Goal: Task Accomplishment & Management: Complete application form

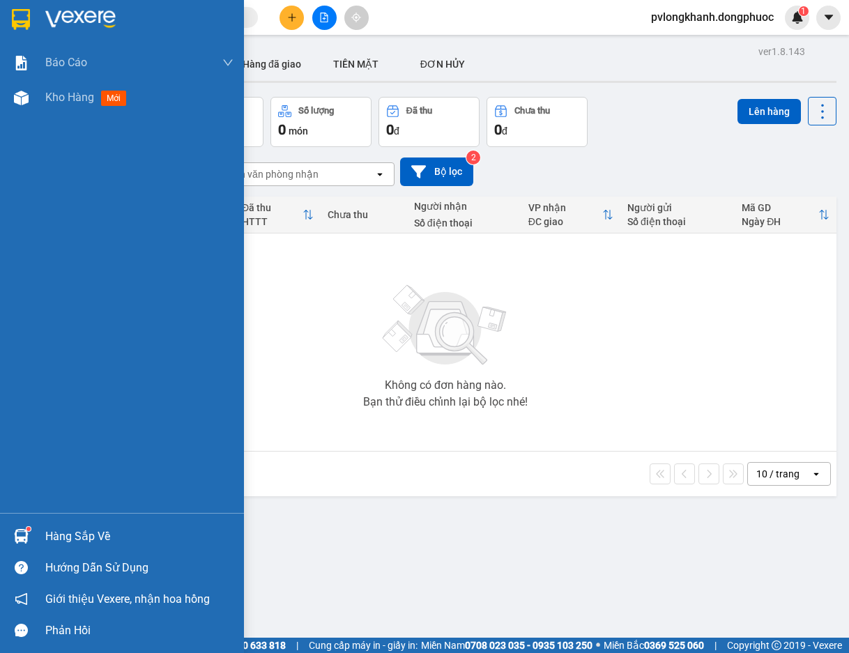
click at [71, 537] on div "Hàng sắp về" at bounding box center [139, 536] width 188 height 21
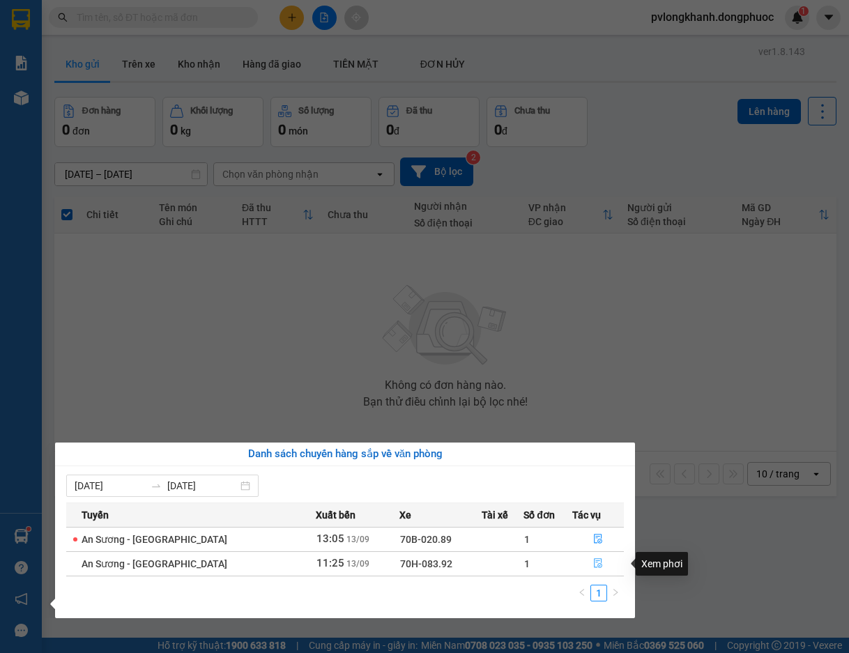
click at [596, 560] on icon "file-done" at bounding box center [598, 563] width 10 height 10
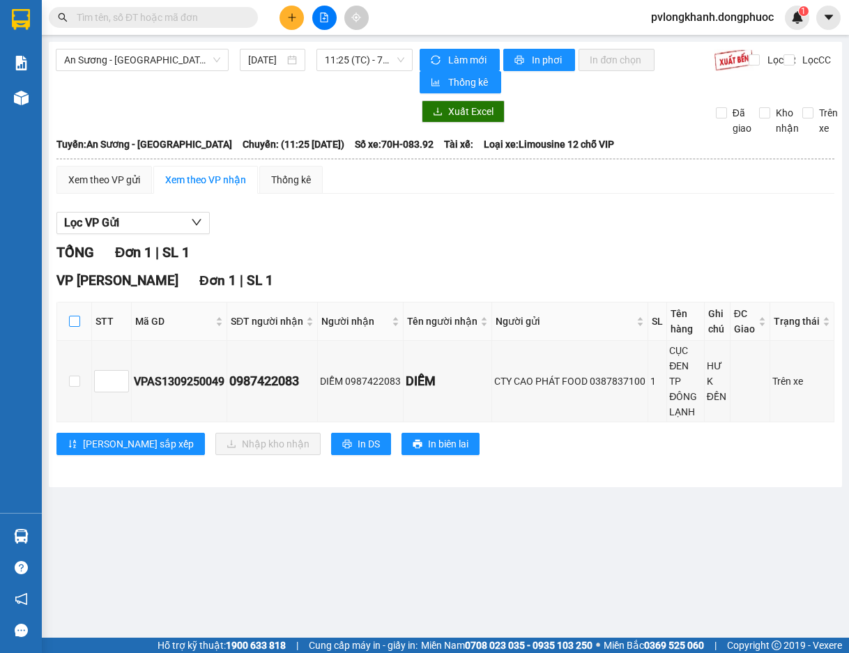
click at [79, 317] on input "checkbox" at bounding box center [74, 321] width 11 height 11
checkbox input "true"
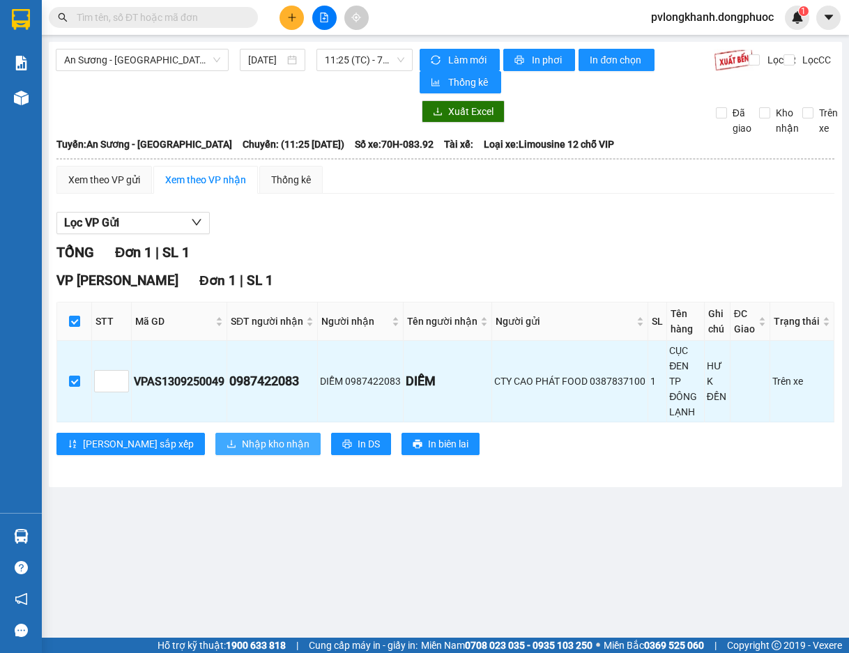
click at [242, 436] on span "Nhập kho nhận" at bounding box center [276, 443] width 68 height 15
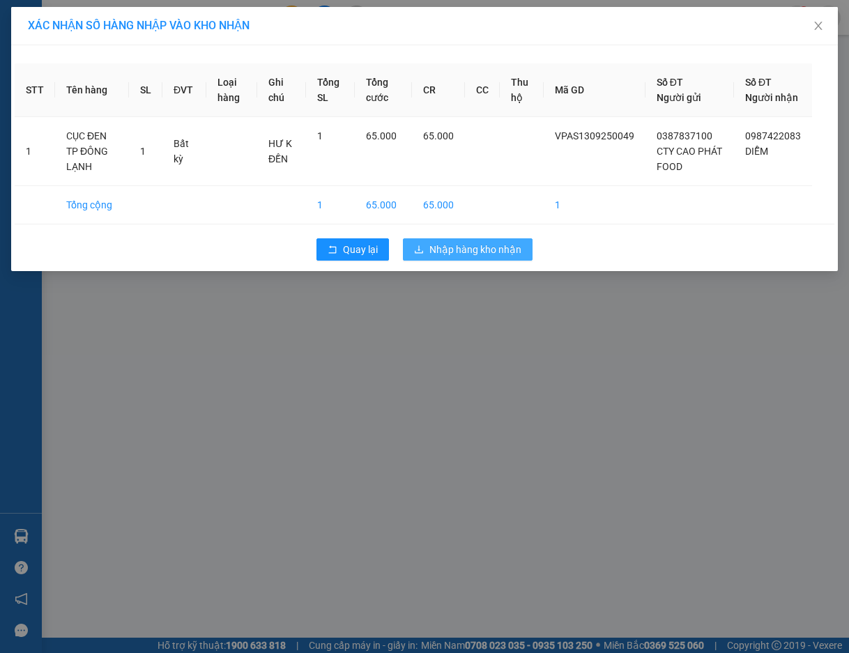
click at [463, 257] on span "Nhập hàng kho nhận" at bounding box center [475, 249] width 92 height 15
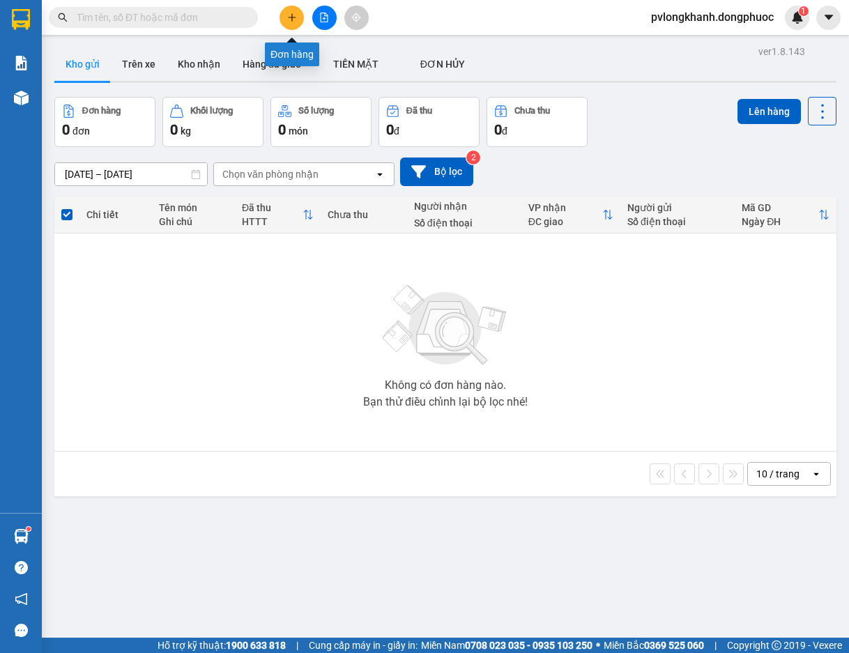
click at [293, 17] on icon "plus" at bounding box center [292, 18] width 10 height 10
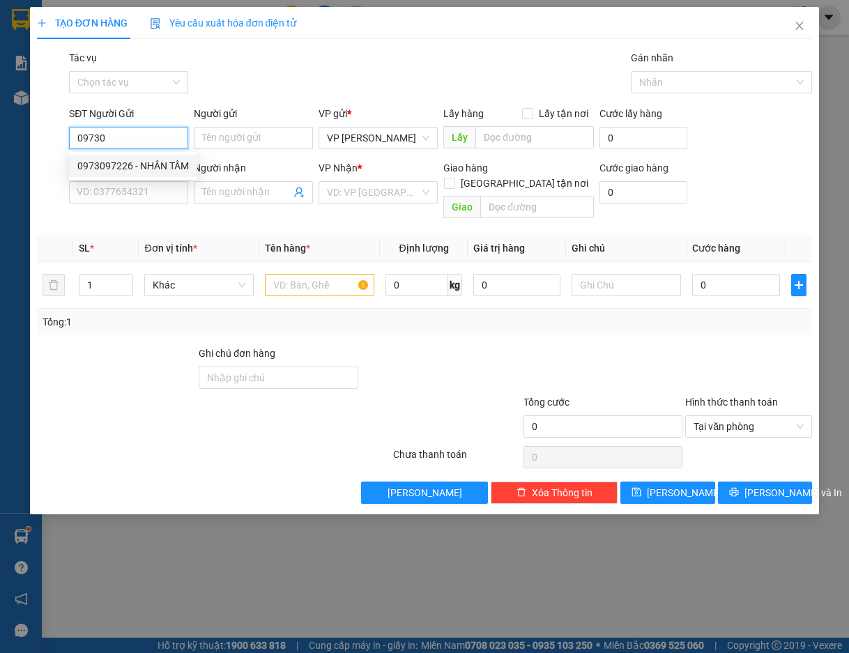
click at [142, 160] on div "0973097226 - NHÂN TÂM" at bounding box center [132, 165] width 111 height 15
type input "0973097226"
type input "NHÂN TÂM"
type input "0905776368"
type input "LAB BAMBOO"
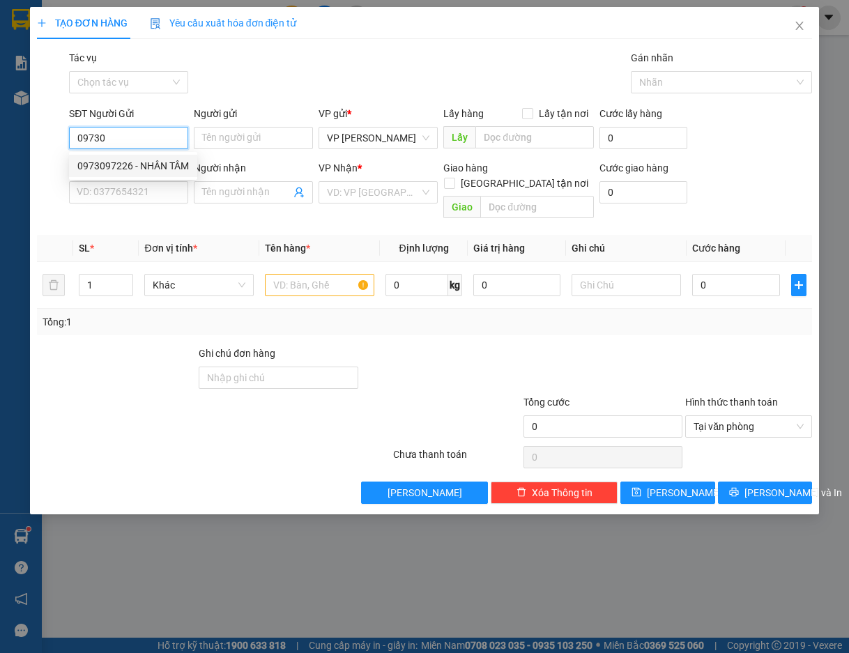
type input "Kdb"
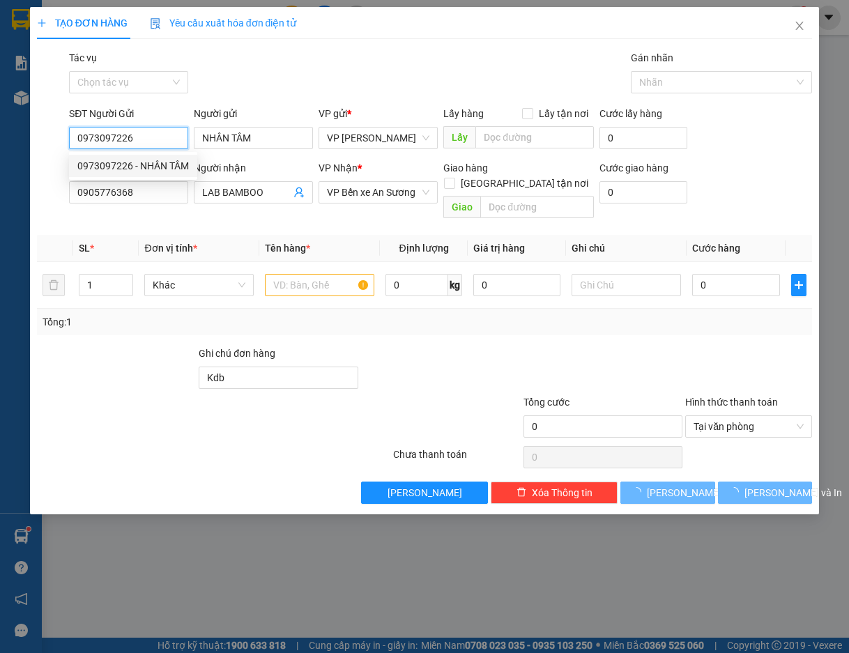
type input "25.000"
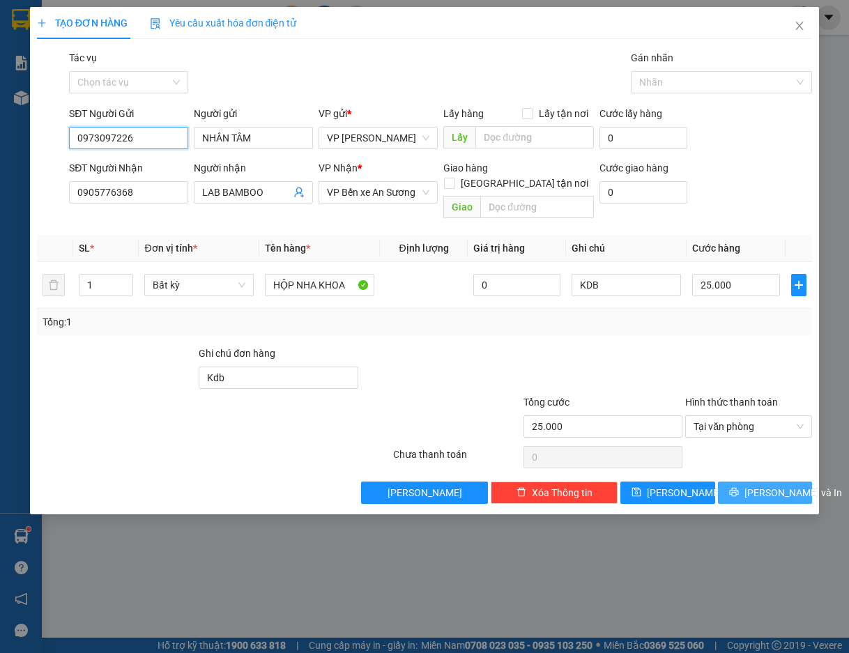
type input "0973097226"
click at [770, 485] on span "[PERSON_NAME] và In" at bounding box center [793, 492] width 98 height 15
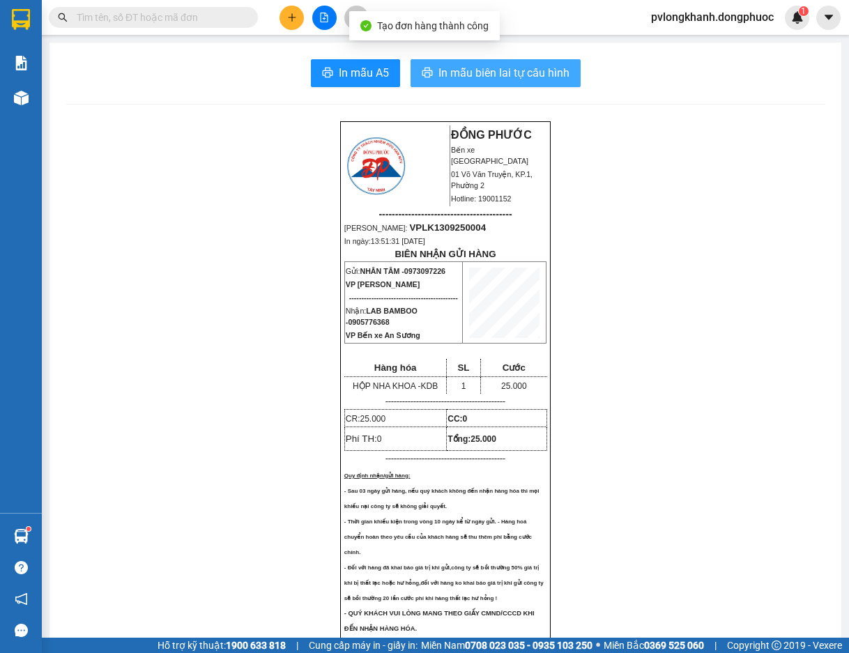
click at [521, 68] on span "In mẫu biên lai tự cấu hình" at bounding box center [503, 72] width 131 height 17
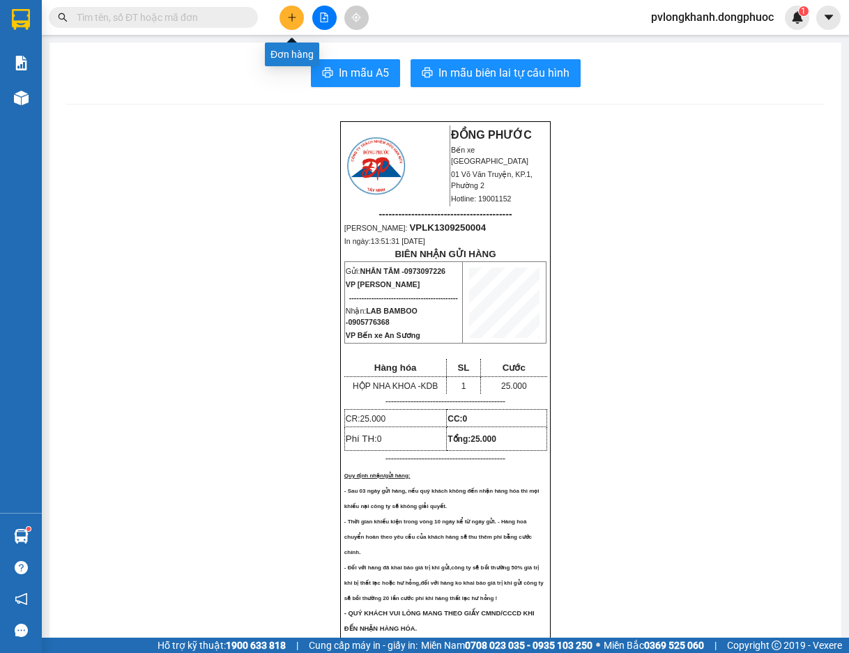
click at [287, 20] on icon "plus" at bounding box center [292, 18] width 10 height 10
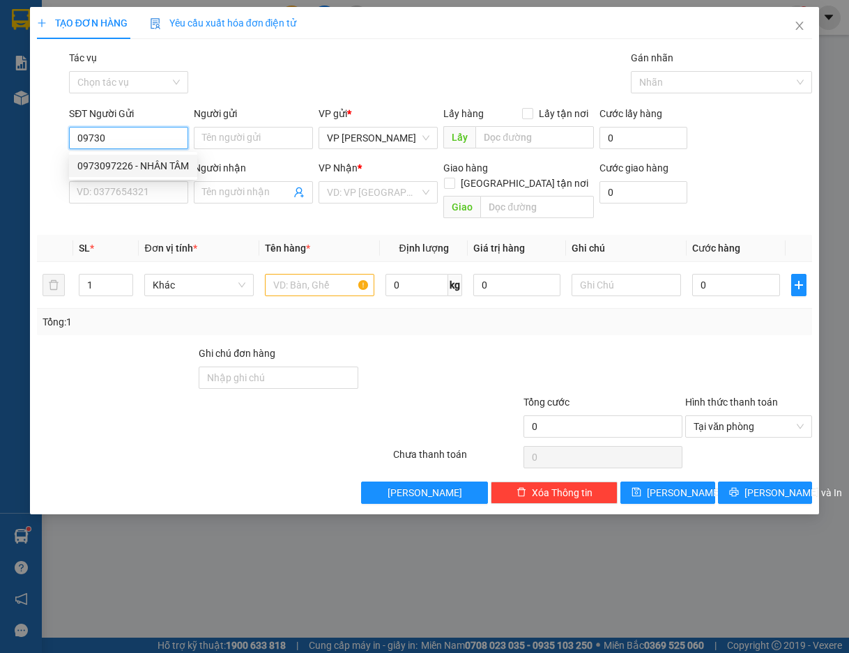
click at [146, 164] on div "0973097226 - NHÂN TÂM" at bounding box center [132, 165] width 111 height 15
type input "0973097226"
type input "NHÂN TÂM"
type input "0905776368"
type input "LAB BAMBOO"
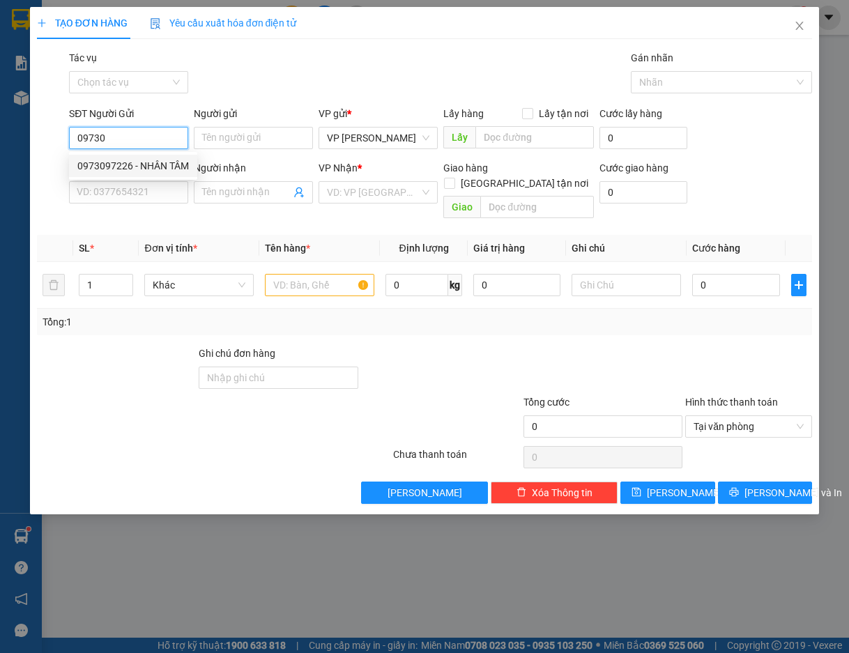
type input "Kdb"
type input "25.000"
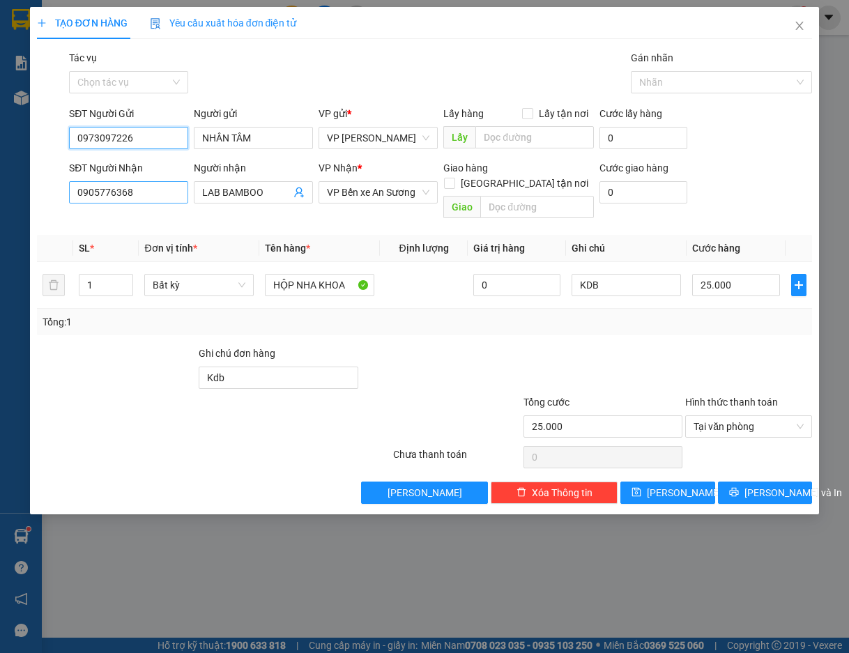
type input "0973097226"
click at [150, 185] on input "0905776368" at bounding box center [128, 192] width 119 height 22
type input "0"
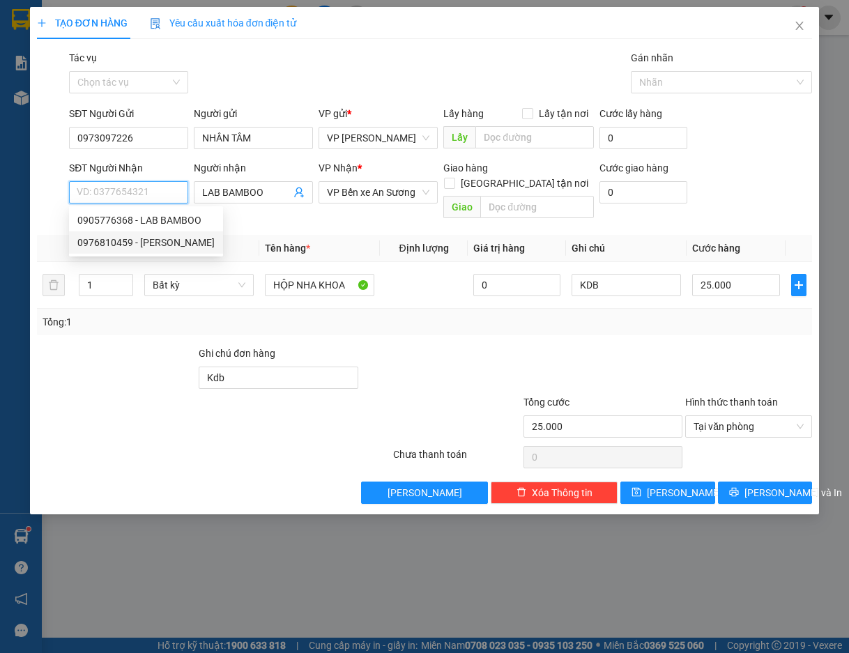
click at [146, 240] on div "0976810459 - [PERSON_NAME]" at bounding box center [145, 242] width 137 height 15
type input "0976810459"
type input "[PERSON_NAME]"
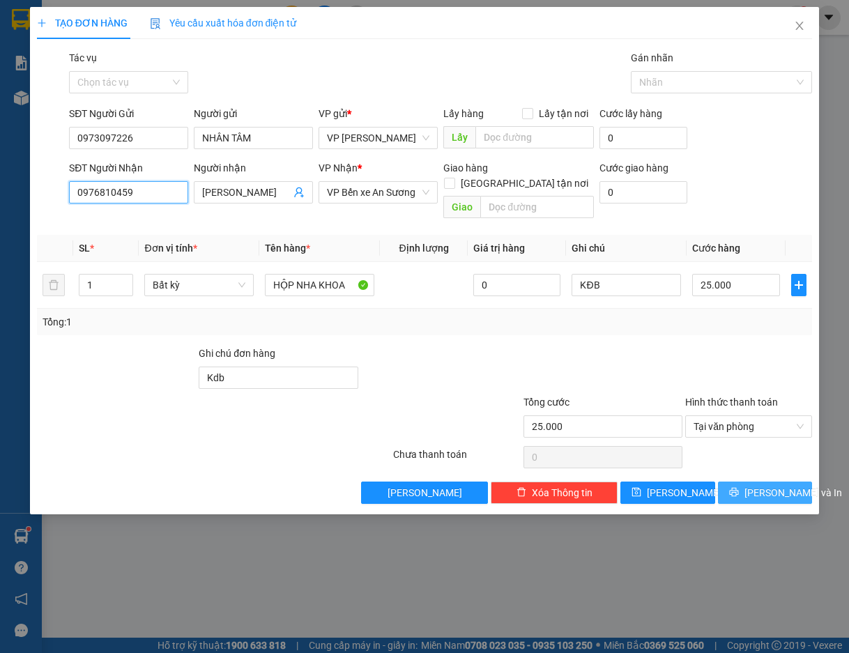
type input "0976810459"
click at [738, 487] on icon "printer" at bounding box center [734, 492] width 10 height 10
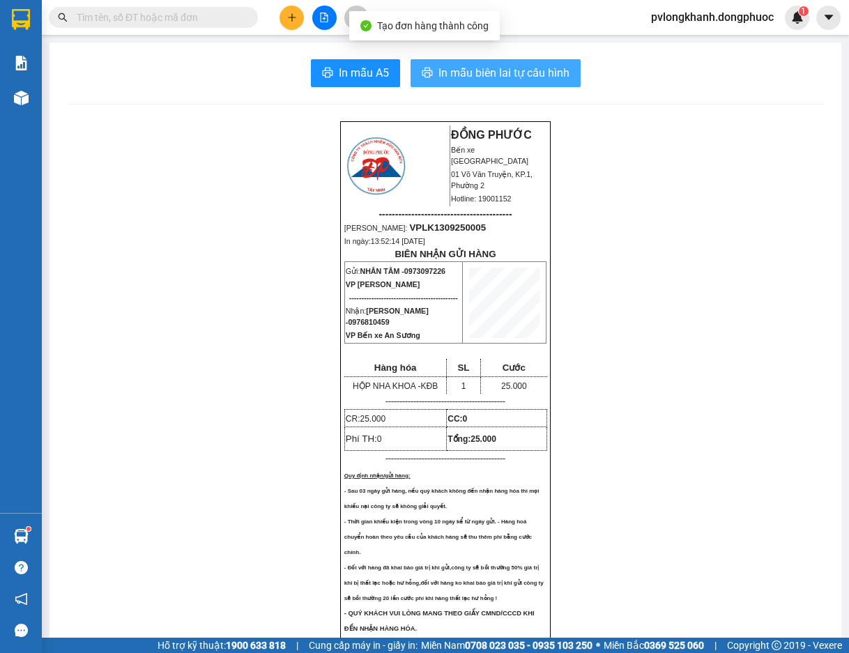
click at [489, 77] on span "In mẫu biên lai tự cấu hình" at bounding box center [503, 72] width 131 height 17
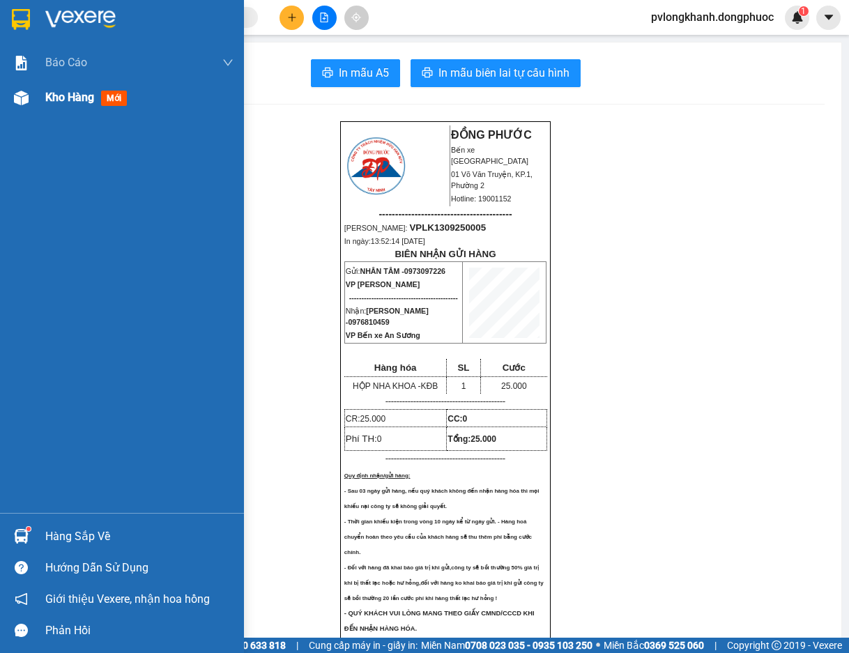
click at [56, 95] on span "Kho hàng" at bounding box center [69, 97] width 49 height 13
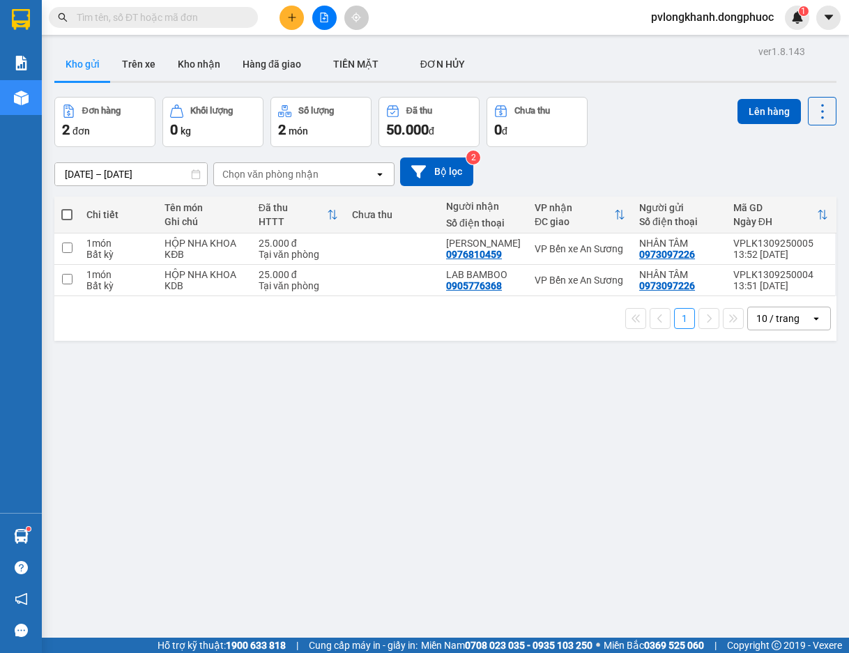
click at [65, 212] on span at bounding box center [66, 214] width 11 height 11
click at [67, 208] on input "checkbox" at bounding box center [67, 208] width 0 height 0
checkbox input "true"
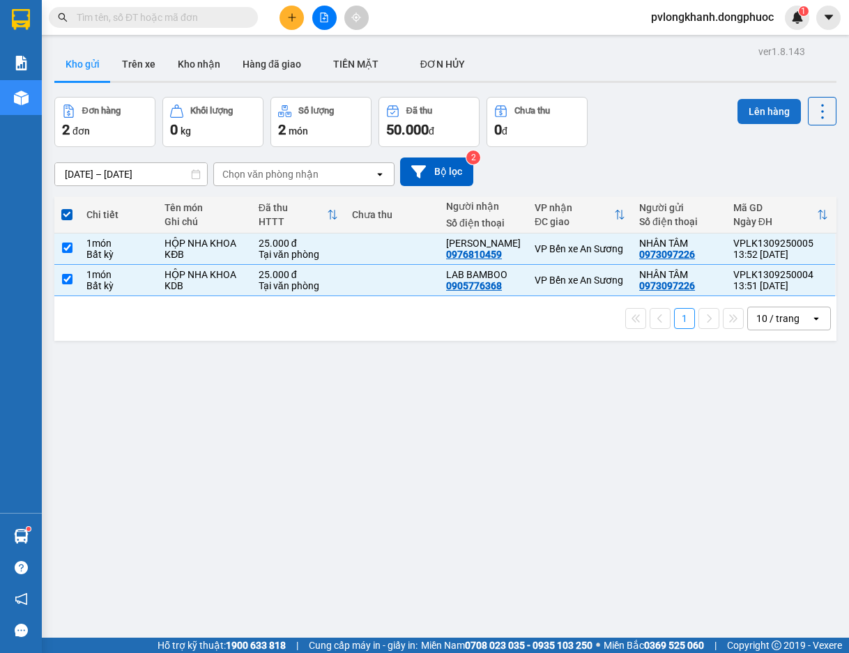
click at [749, 106] on button "Lên hàng" at bounding box center [768, 111] width 63 height 25
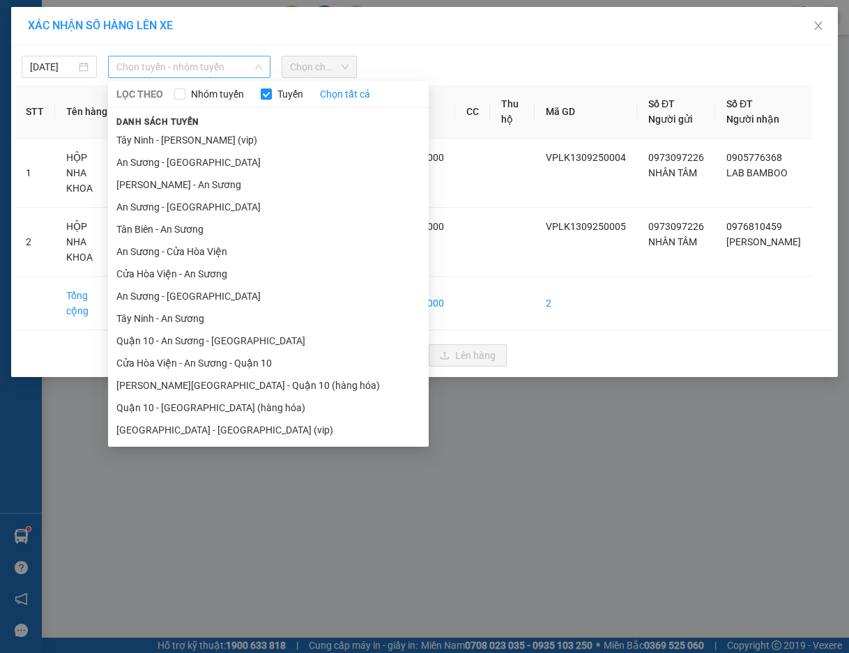
click at [179, 66] on span "Chọn tuyến - nhóm tuyến" at bounding box center [188, 66] width 145 height 21
click at [167, 183] on li "[PERSON_NAME] - An Sương" at bounding box center [268, 184] width 320 height 22
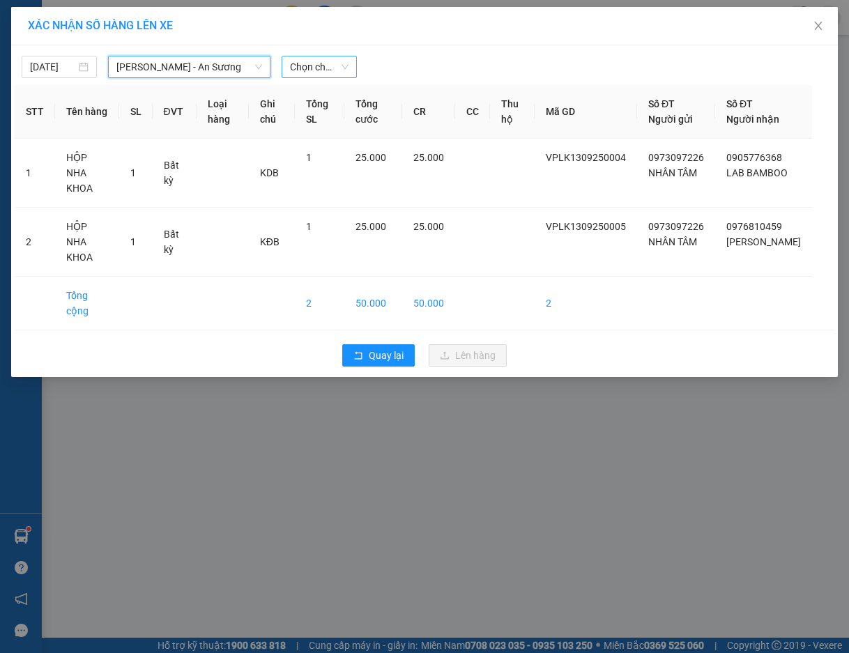
click at [320, 63] on span "Chọn chuyến" at bounding box center [319, 66] width 59 height 21
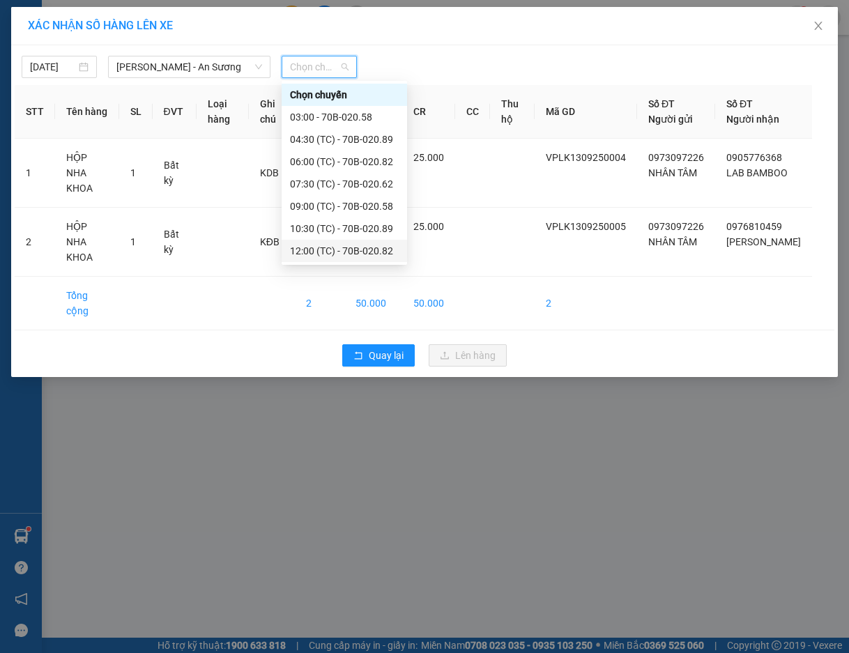
scroll to position [67, 0]
click at [377, 203] on div "13:30 (TC) - 70B-020.62" at bounding box center [344, 206] width 109 height 15
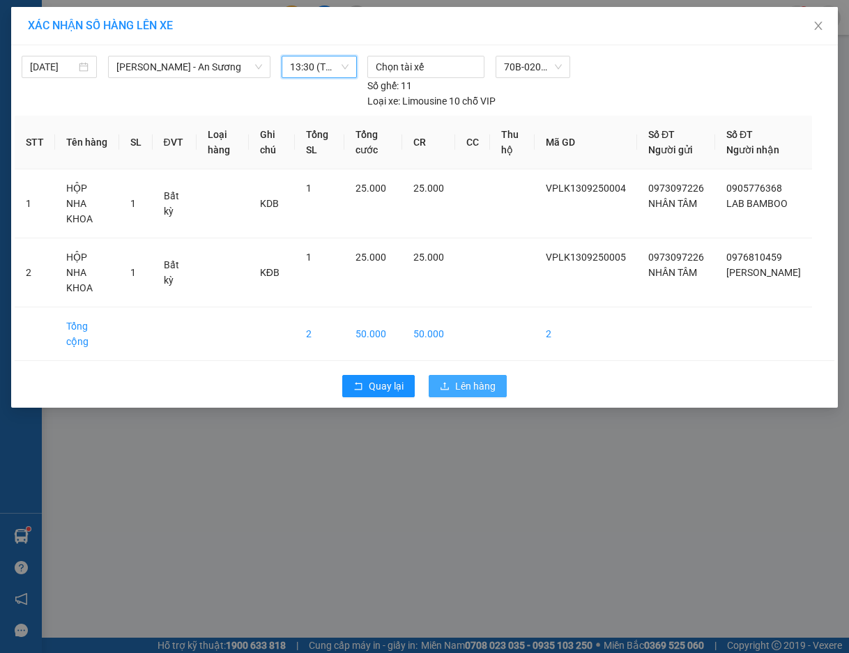
click at [474, 378] on span "Lên hàng" at bounding box center [475, 385] width 40 height 15
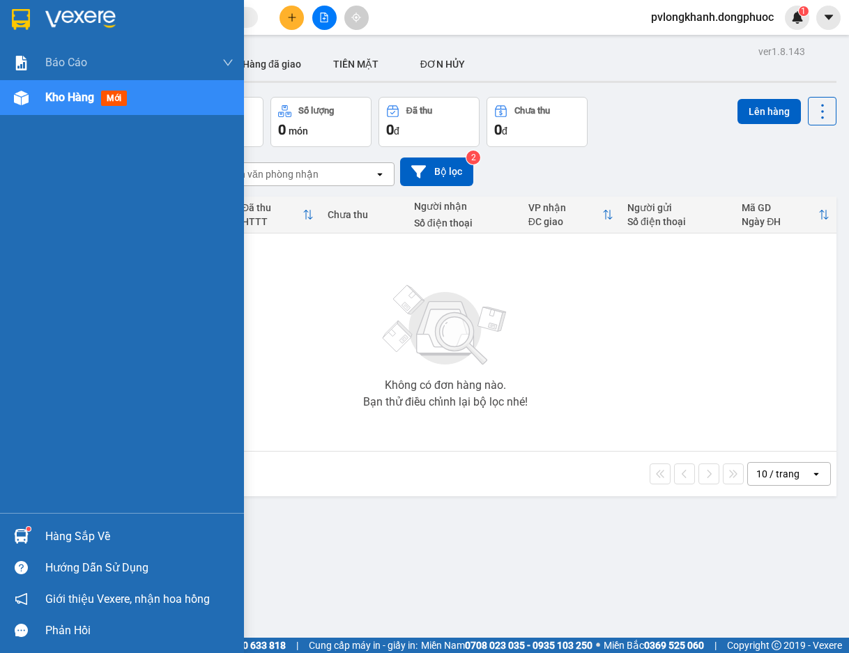
click at [42, 534] on div "Hàng sắp về" at bounding box center [122, 535] width 244 height 31
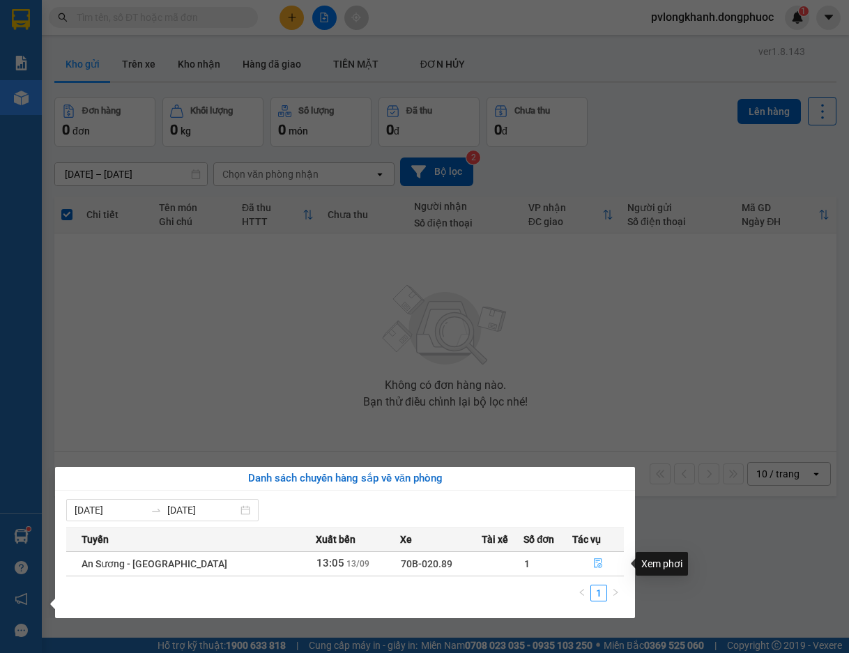
click at [594, 559] on icon "file-done" at bounding box center [598, 563] width 10 height 10
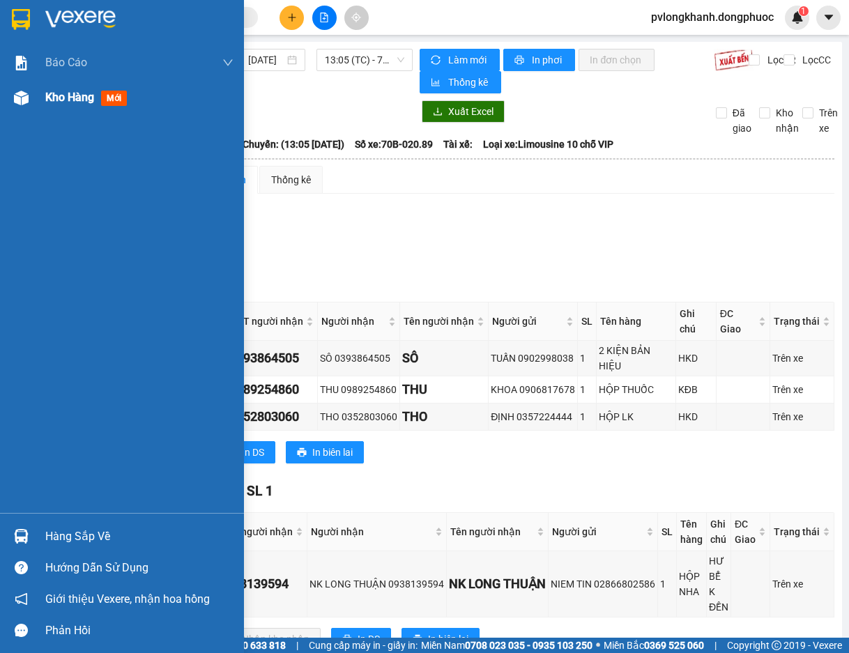
click at [62, 95] on span "Kho hàng" at bounding box center [69, 97] width 49 height 13
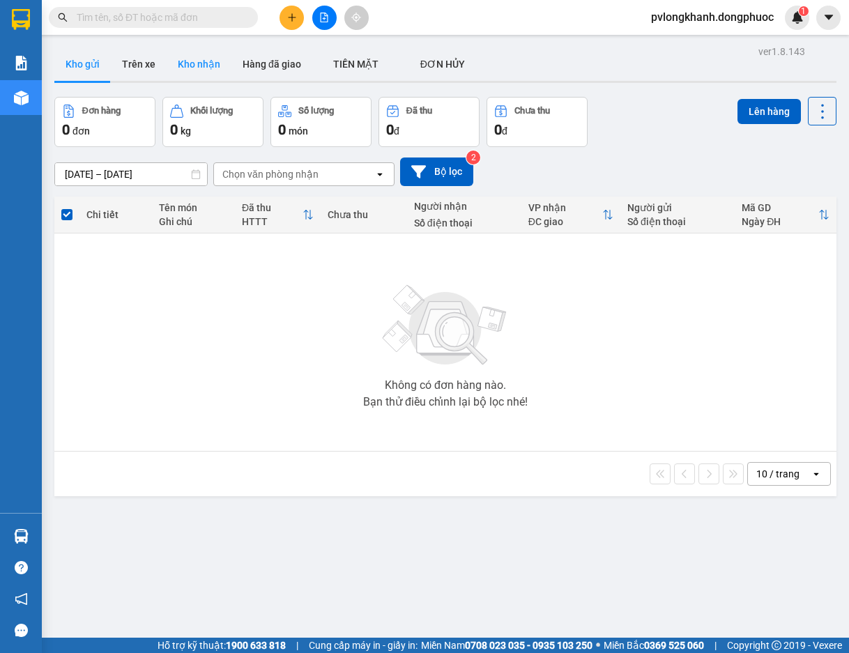
click at [199, 65] on button "Kho nhận" at bounding box center [199, 63] width 65 height 33
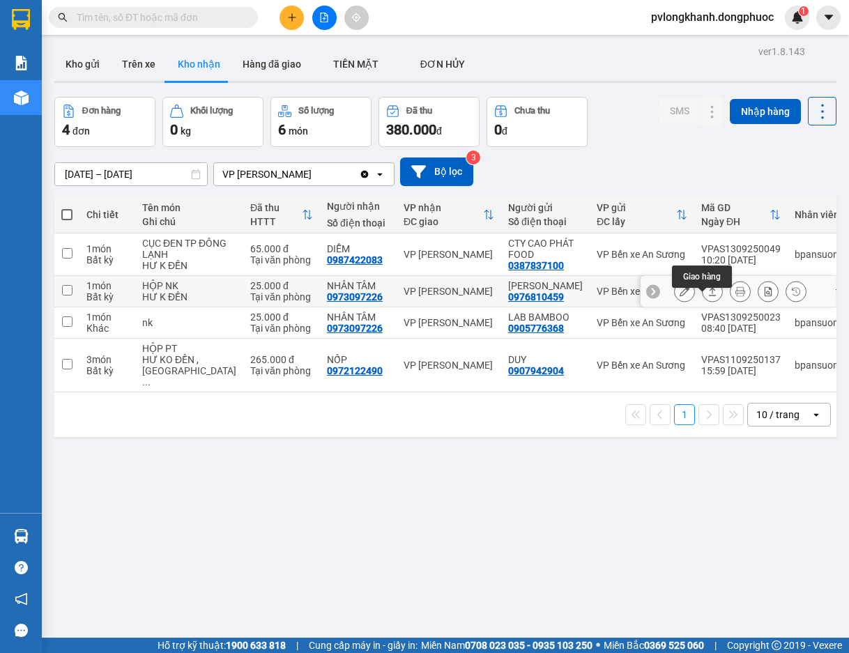
click at [707, 296] on icon at bounding box center [712, 291] width 10 height 10
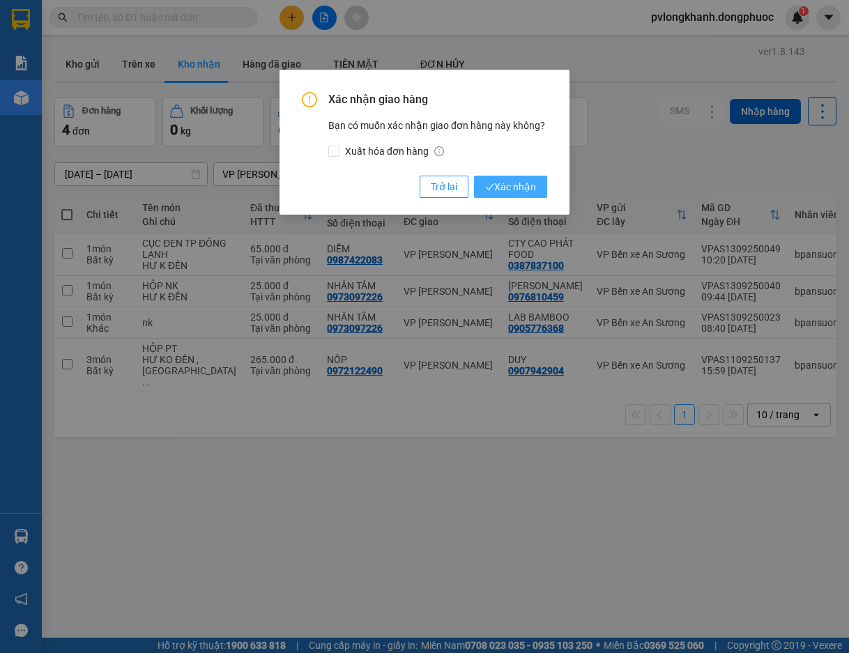
click at [532, 189] on span "Xác nhận" at bounding box center [510, 186] width 51 height 15
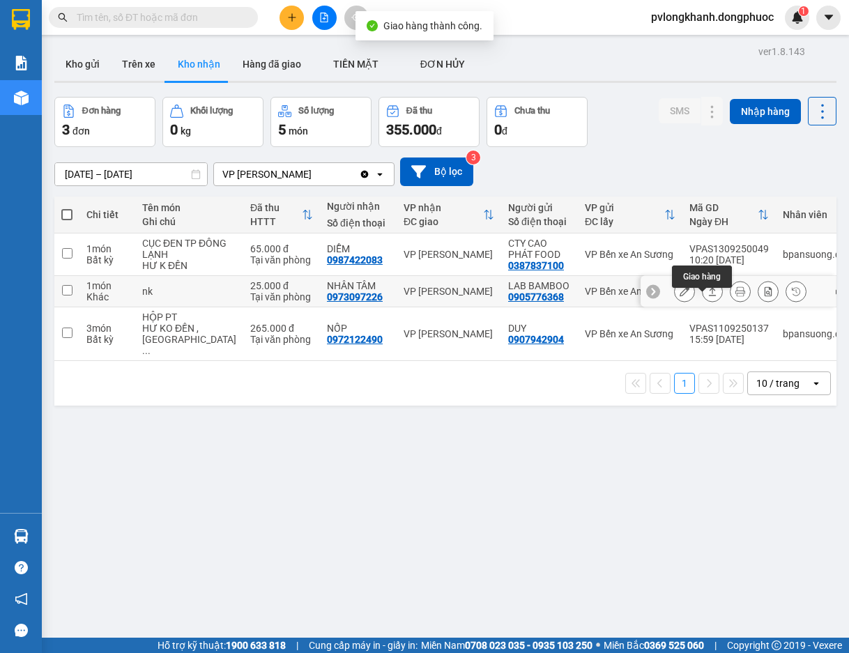
click at [707, 296] on icon at bounding box center [712, 291] width 10 height 10
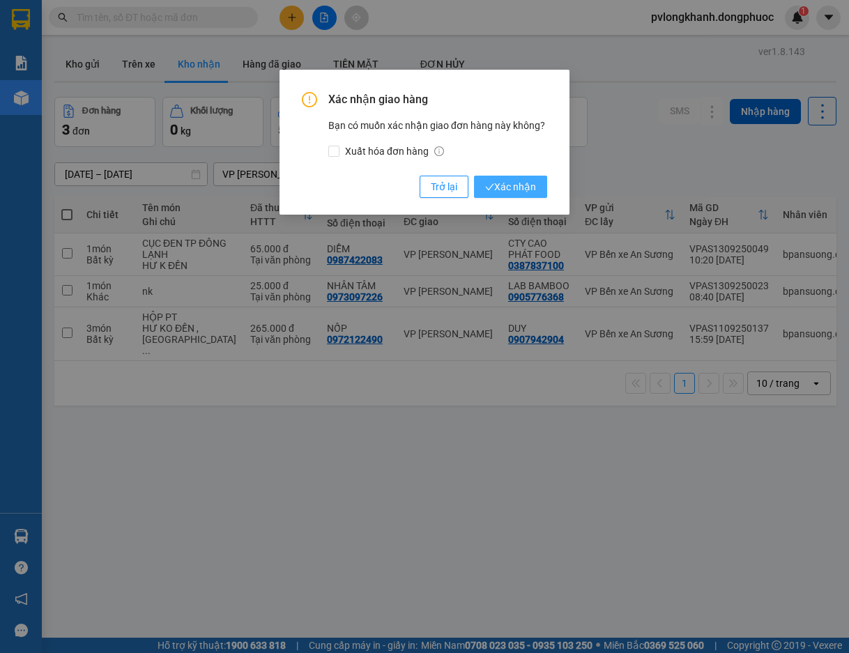
click at [488, 186] on icon "check" at bounding box center [489, 187] width 9 height 9
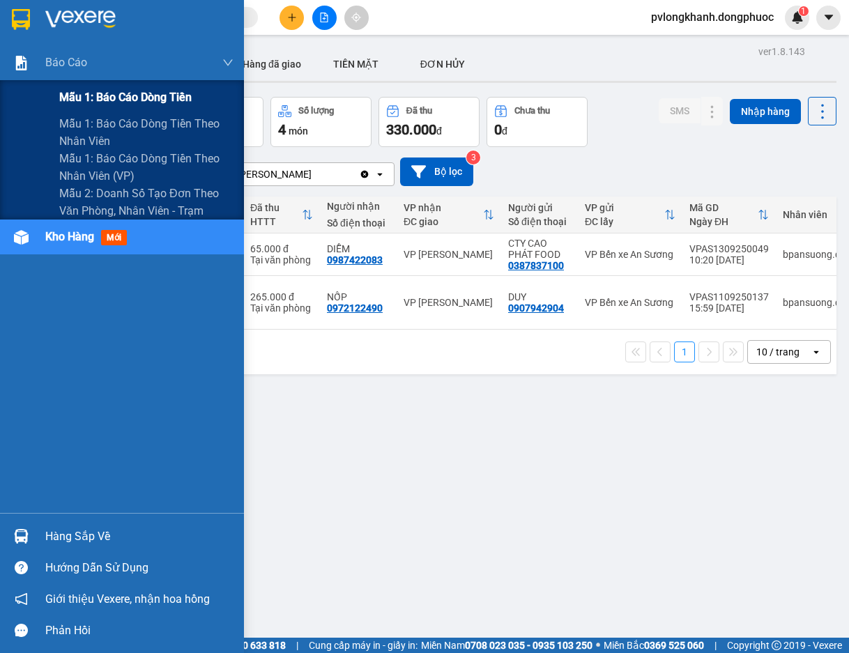
click at [130, 95] on span "Mẫu 1: Báo cáo dòng tiền" at bounding box center [125, 96] width 132 height 17
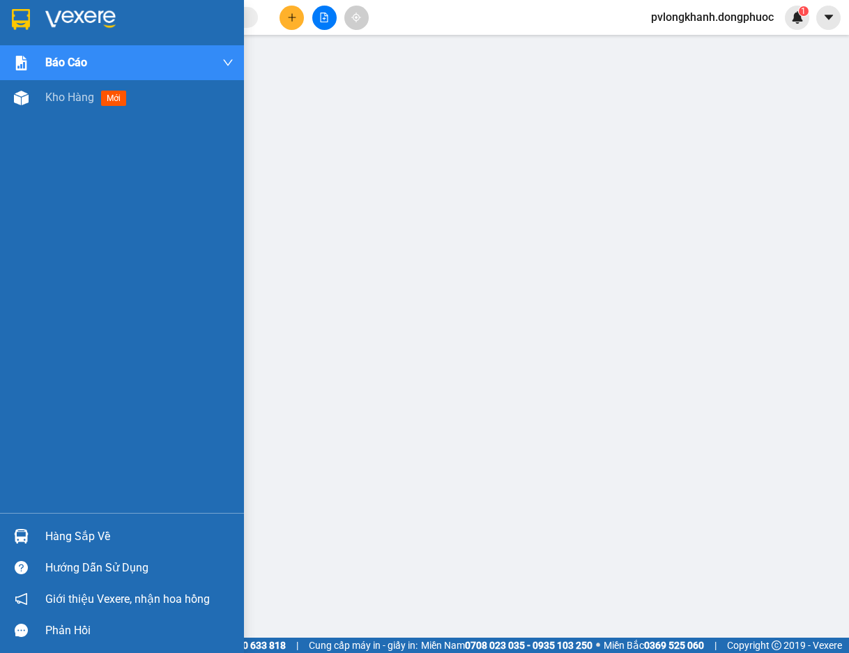
click at [64, 534] on div "Hàng sắp về" at bounding box center [139, 536] width 188 height 21
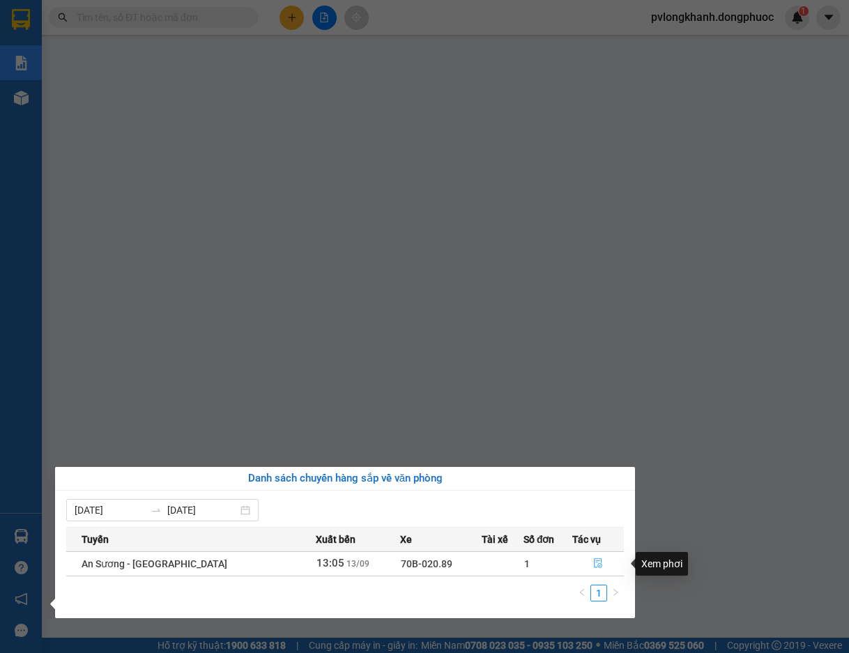
click at [593, 561] on icon "file-done" at bounding box center [598, 563] width 10 height 10
